Goal: Check status: Check status

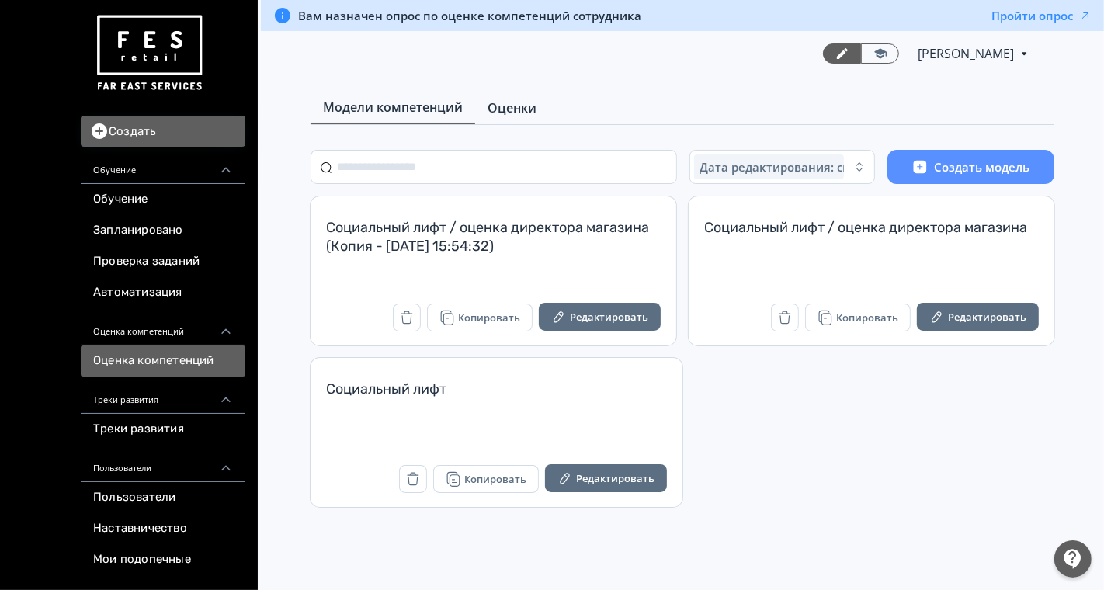
click at [516, 102] on span "Оценки" at bounding box center [511, 108] width 49 height 19
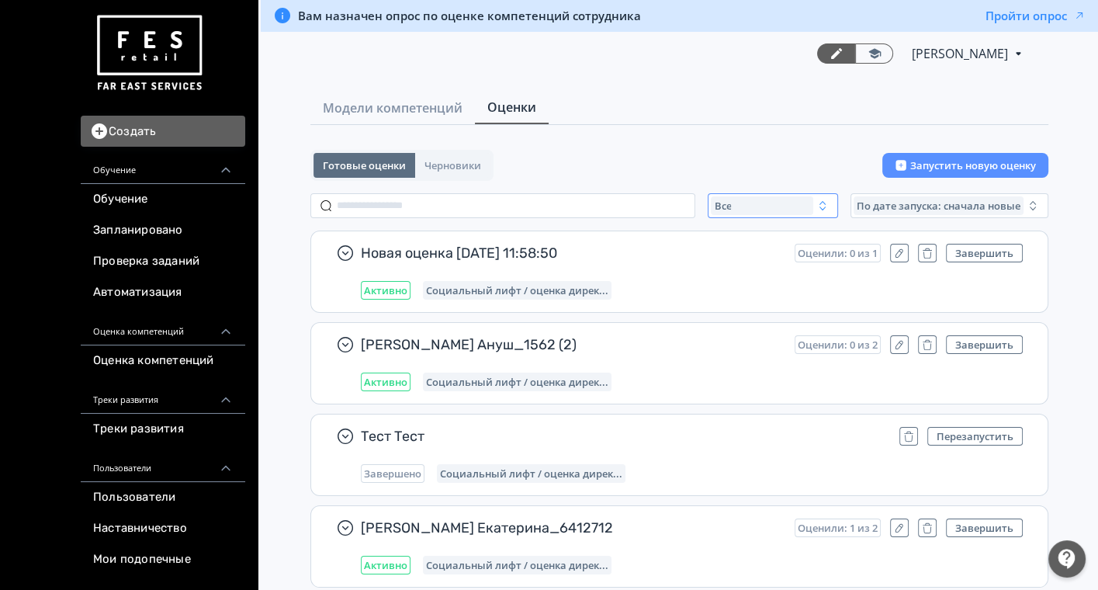
click at [758, 206] on div "Все" at bounding box center [762, 205] width 102 height 19
click at [758, 271] on span "Активные" at bounding box center [756, 270] width 57 height 16
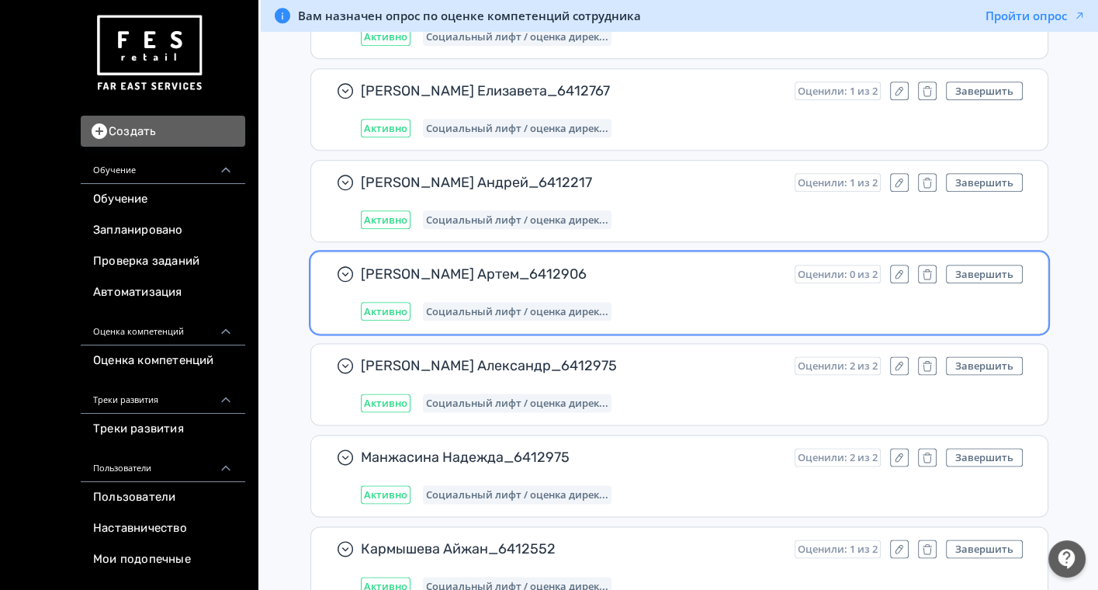
scroll to position [2069, 0]
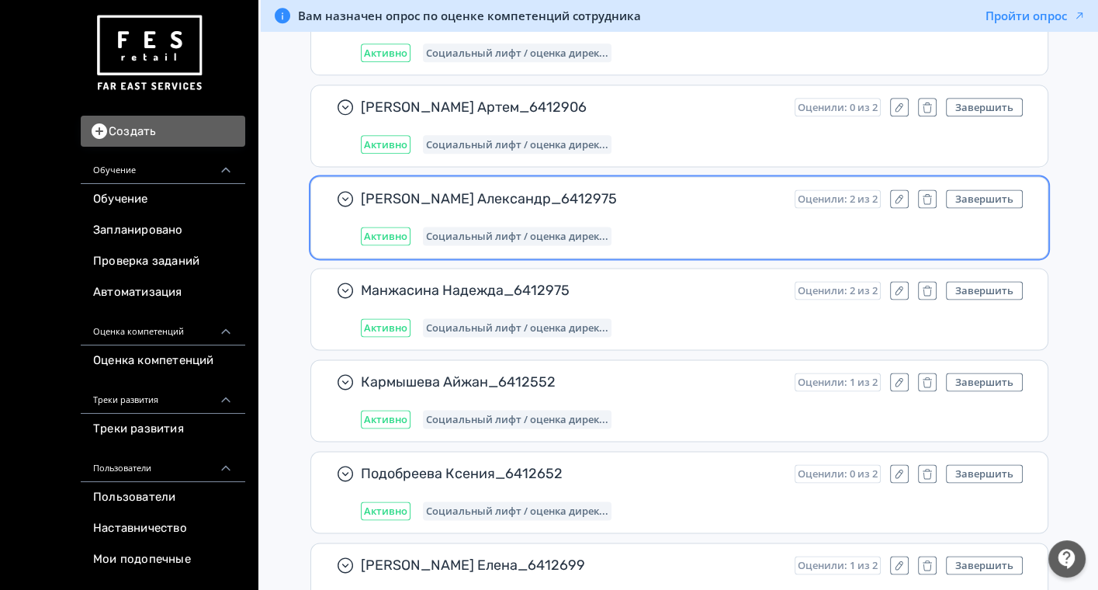
click at [678, 195] on span "[PERSON_NAME] Александр_6412975" at bounding box center [571, 198] width 421 height 19
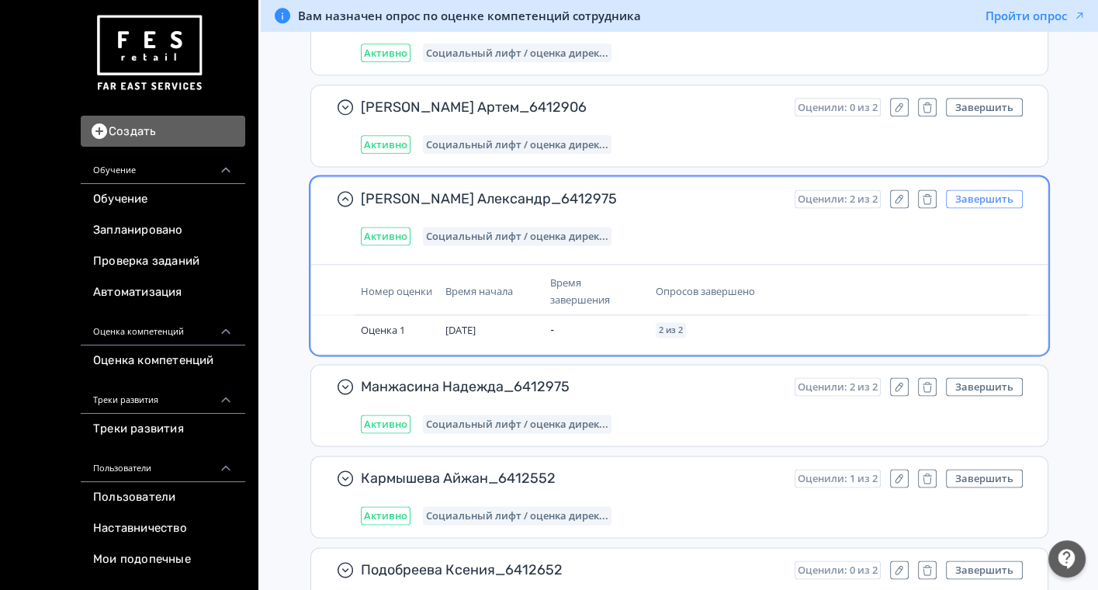
click at [990, 189] on button "Завершить" at bounding box center [984, 198] width 77 height 19
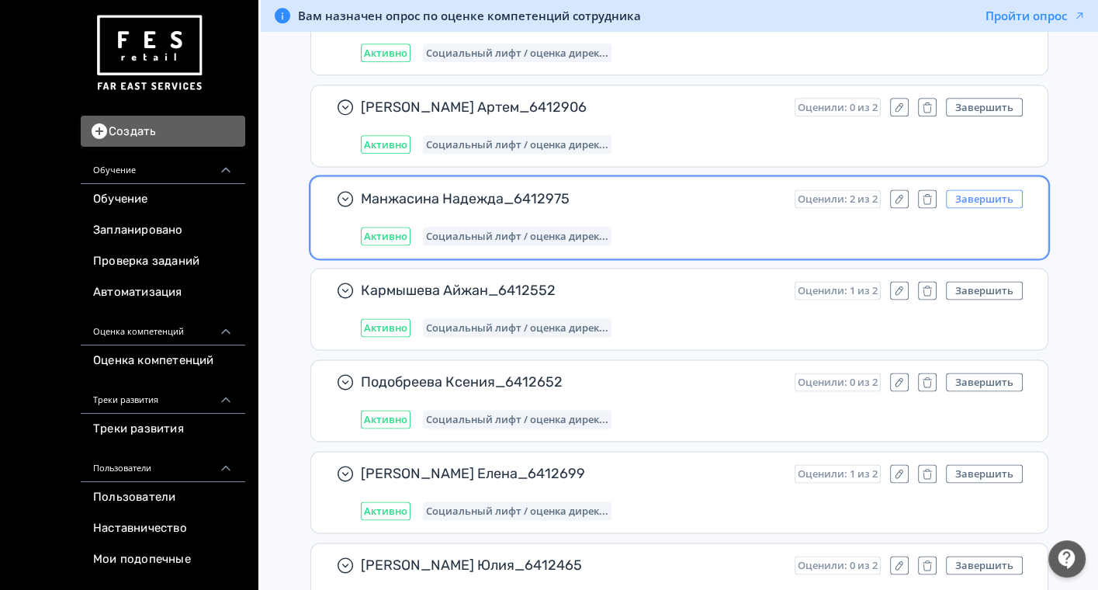
click at [1008, 189] on button "Завершить" at bounding box center [984, 198] width 77 height 19
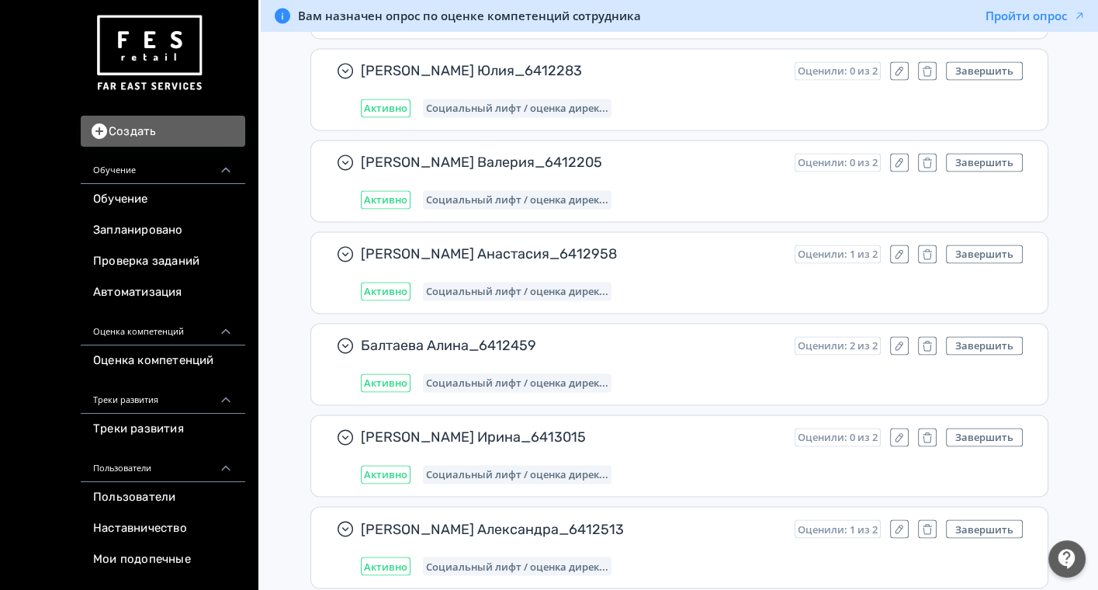
scroll to position [20268, 0]
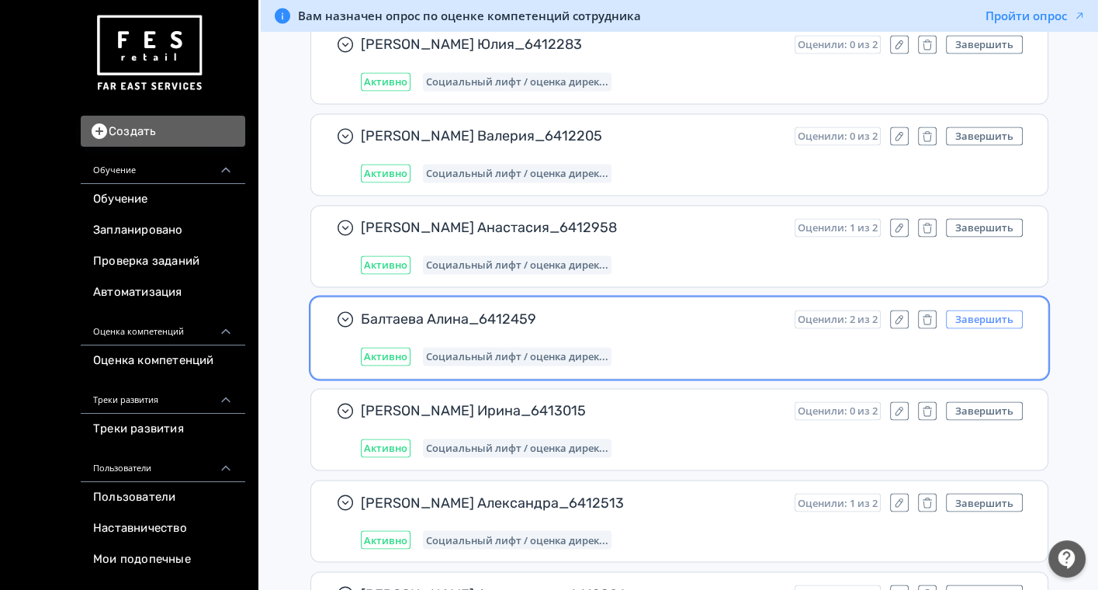
click at [994, 310] on button "Завершить" at bounding box center [984, 319] width 77 height 19
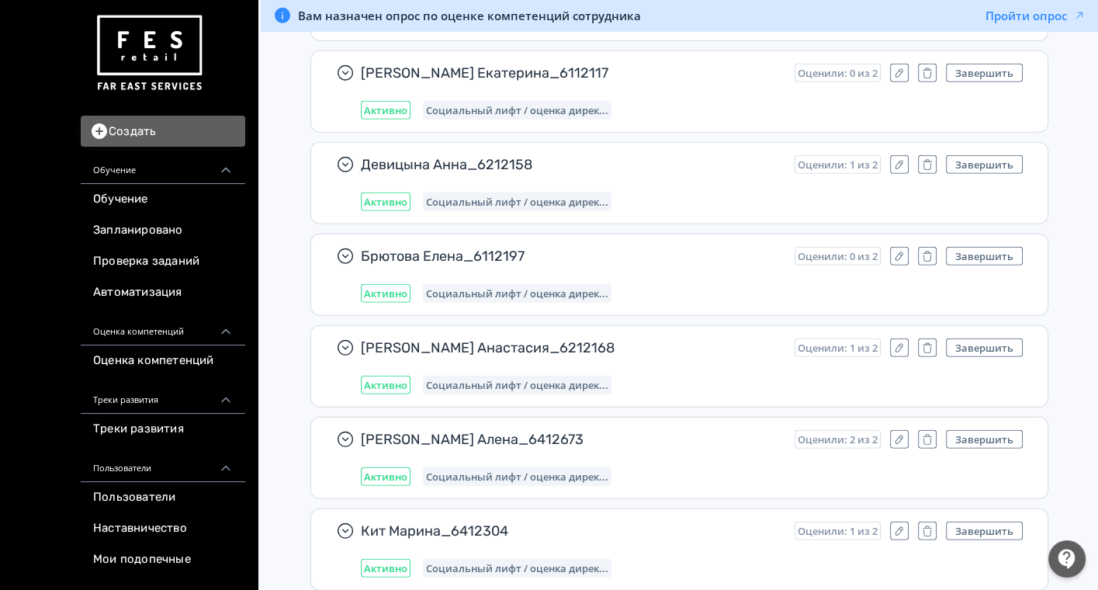
scroll to position [28202, 0]
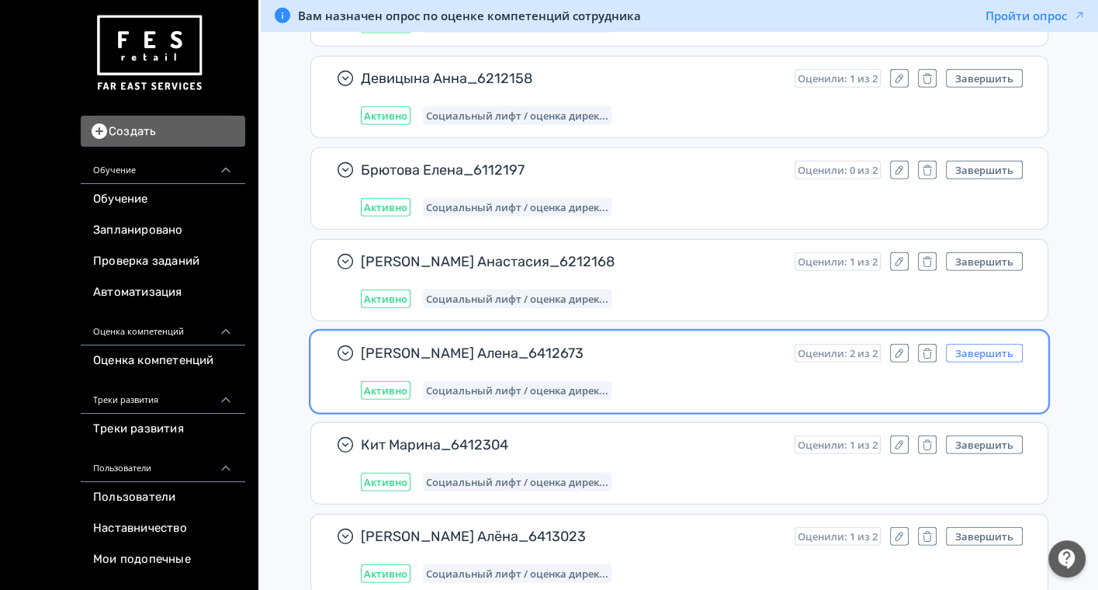
click at [984, 344] on button "Завершить" at bounding box center [984, 353] width 77 height 19
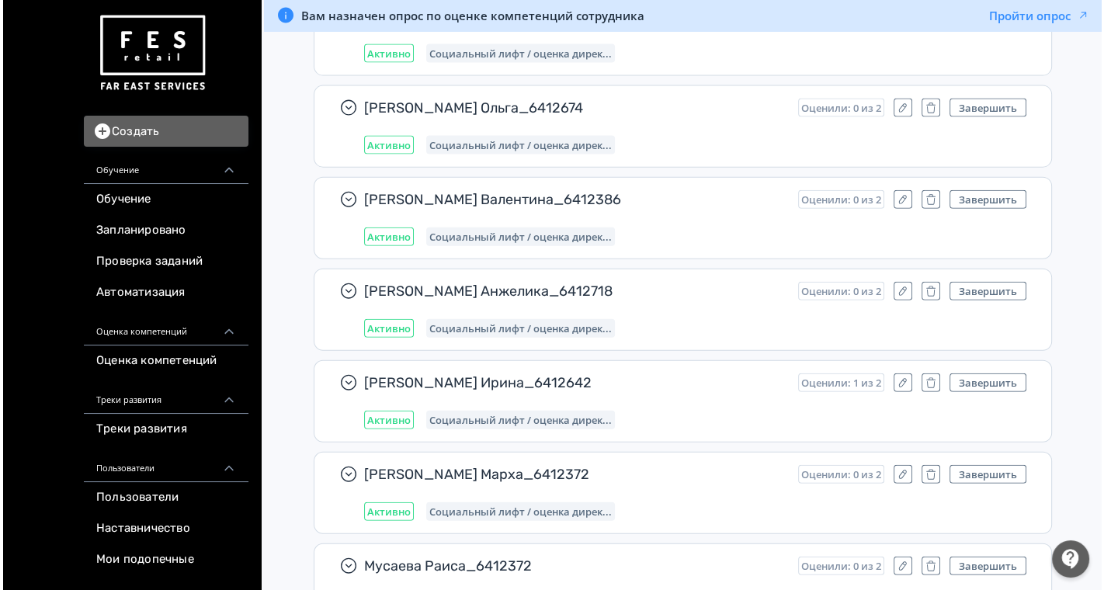
scroll to position [0, 0]
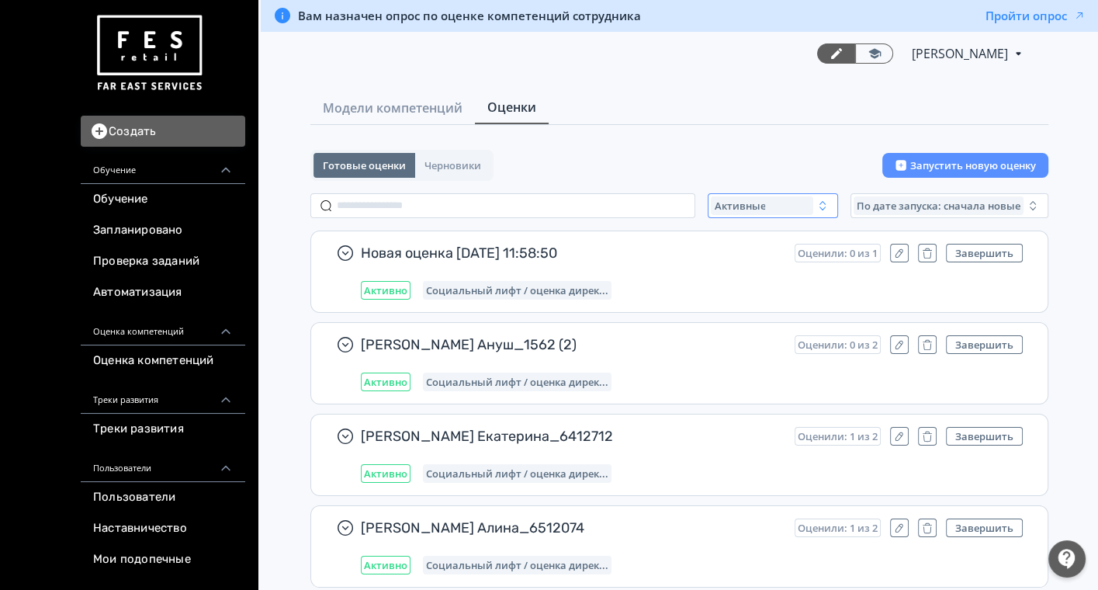
click at [741, 206] on span "Активные" at bounding box center [739, 205] width 51 height 12
click at [759, 293] on span "Завершенные" at bounding box center [768, 298] width 81 height 16
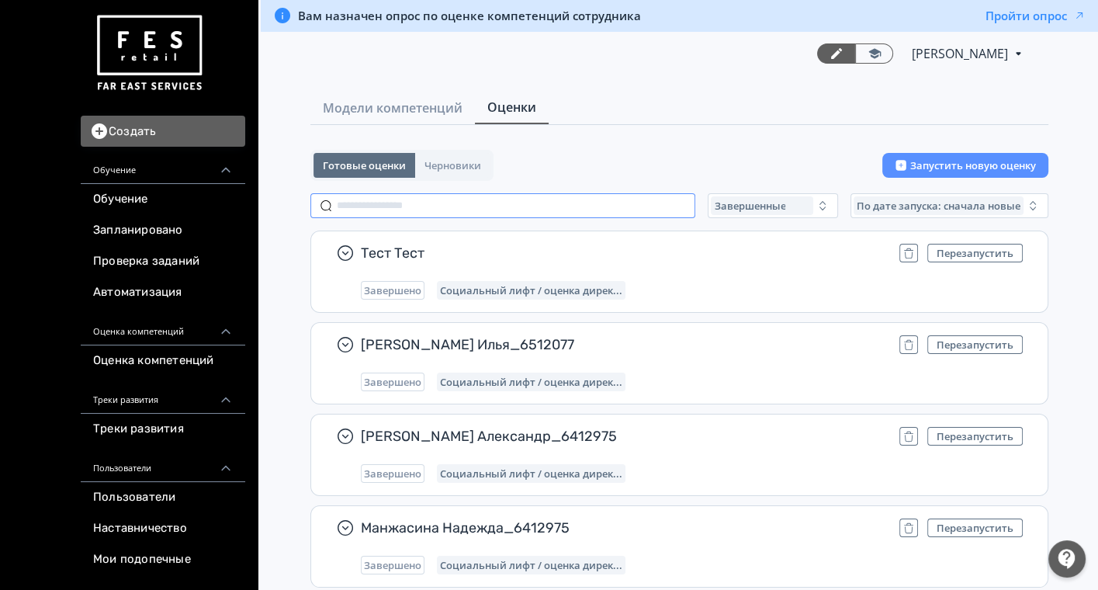
click at [443, 206] on input "text" at bounding box center [502, 205] width 385 height 25
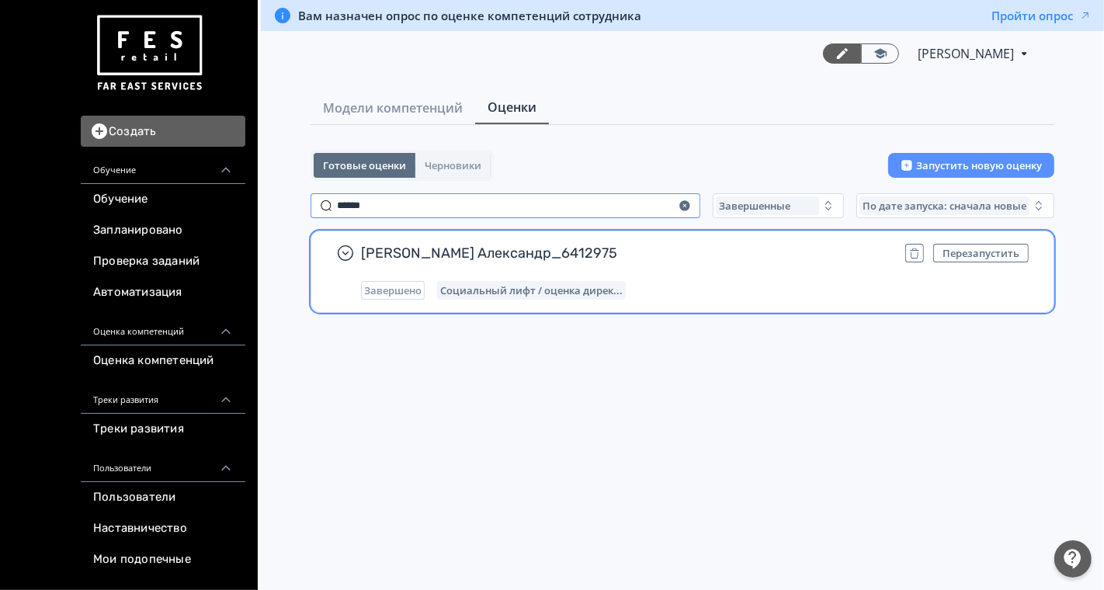
type input "******"
click at [782, 262] on div "[PERSON_NAME] Александр_6412975 Перезапустить Завершено Социальный лифт / оценк…" at bounding box center [695, 272] width 668 height 56
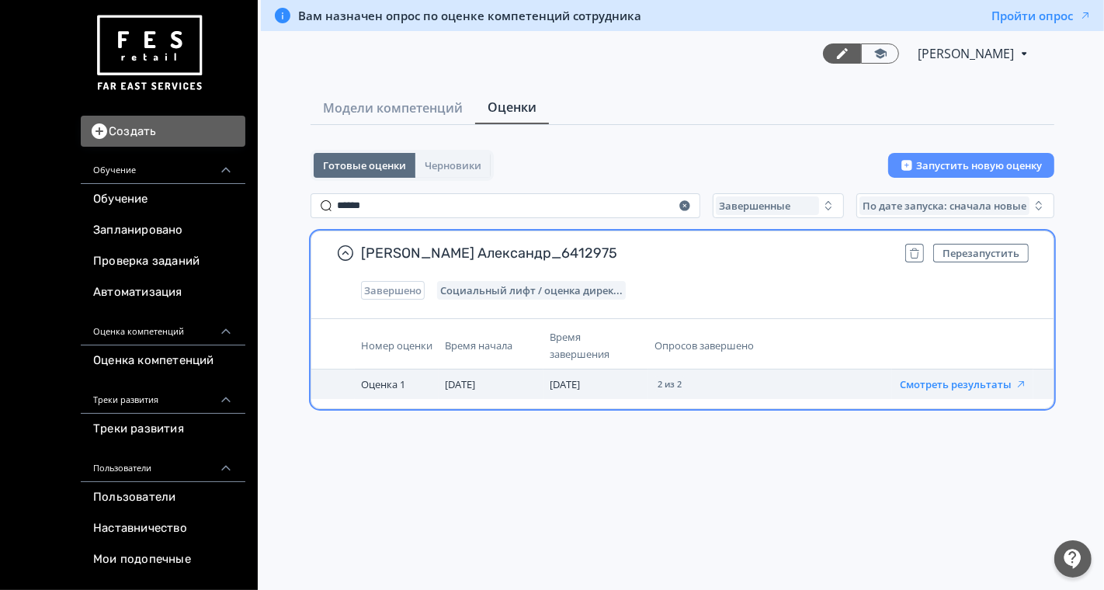
click at [960, 383] on button "Смотреть результаты" at bounding box center [963, 384] width 127 height 12
